Goal: Information Seeking & Learning: Find specific fact

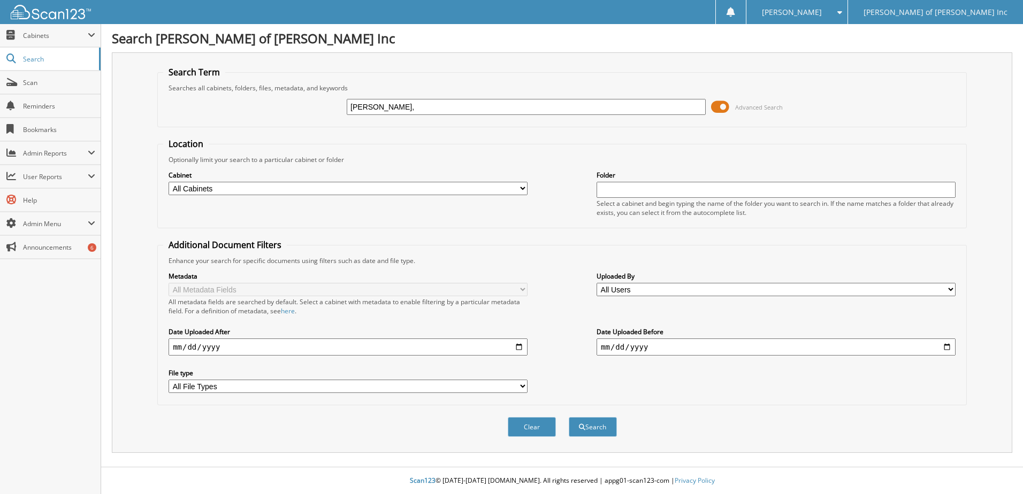
type input "[PERSON_NAME],"
click at [569, 417] on button "Search" at bounding box center [593, 427] width 48 height 20
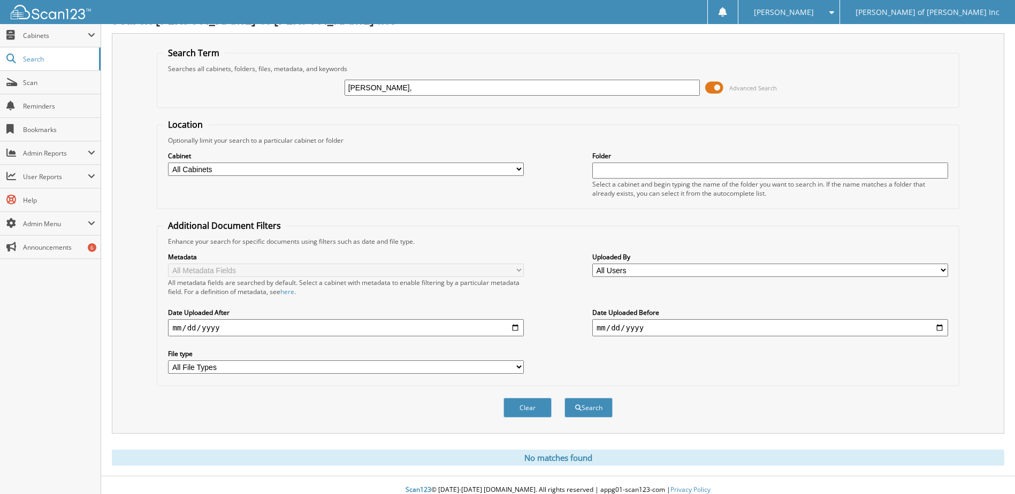
scroll to position [29, 0]
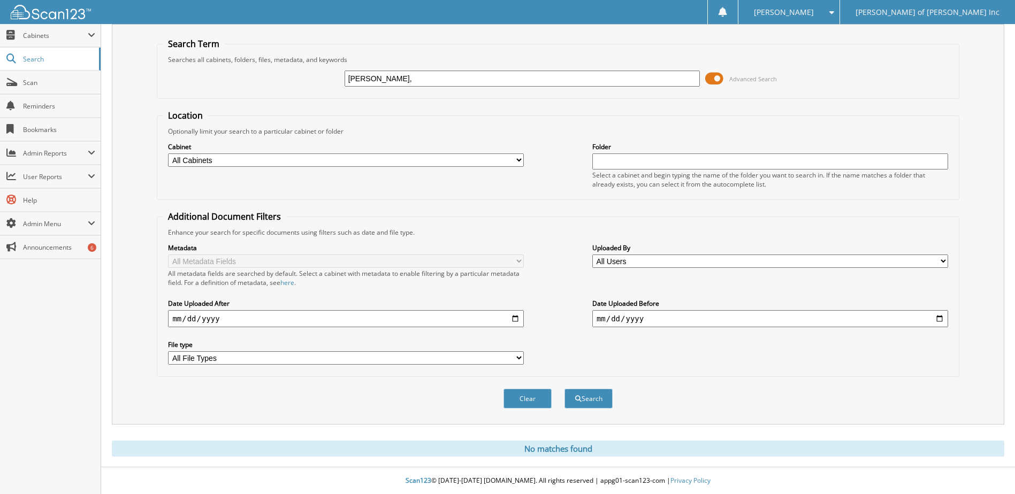
click at [405, 78] on input "[PERSON_NAME]," at bounding box center [523, 79] width 356 height 16
type input "[PERSON_NAME]"
click at [565, 389] on button "Search" at bounding box center [589, 399] width 48 height 20
